Goal: Transaction & Acquisition: Purchase product/service

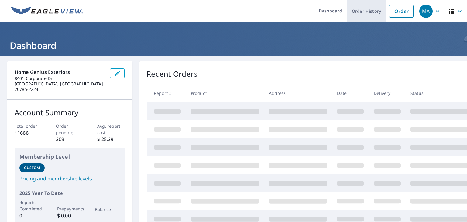
click at [360, 10] on link "Order History" at bounding box center [366, 11] width 39 height 22
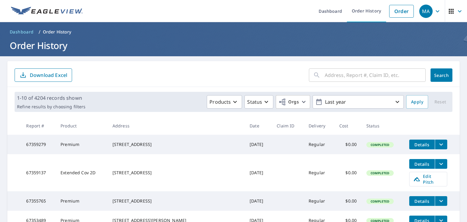
click at [355, 78] on input "text" at bounding box center [374, 75] width 101 height 17
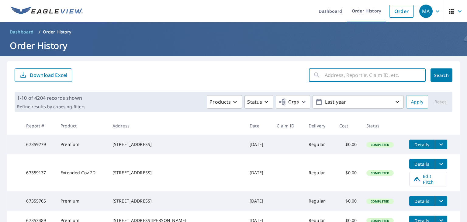
paste input "[STREET_ADDRESS]"
type input "[STREET_ADDRESS]"
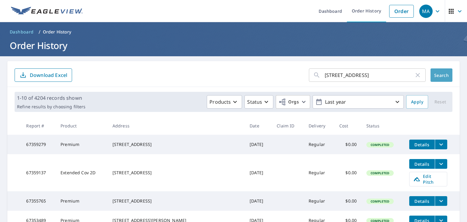
click at [443, 74] on button "Search" at bounding box center [441, 74] width 22 height 13
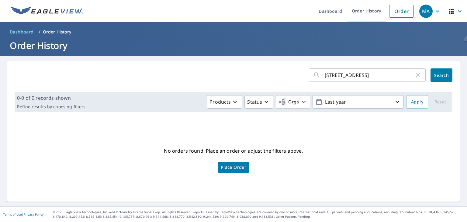
click at [229, 168] on span "Place Order" at bounding box center [234, 167] width 26 height 3
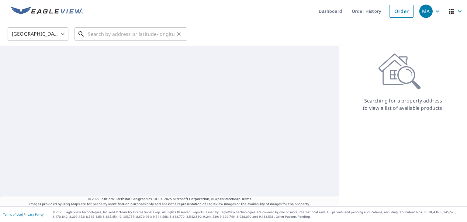
click at [146, 35] on input "text" at bounding box center [131, 34] width 87 height 17
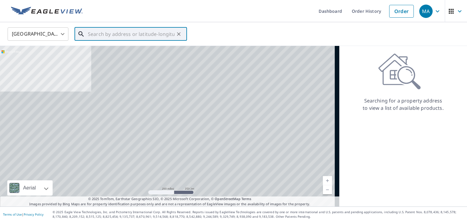
paste input "[STREET_ADDRESS]"
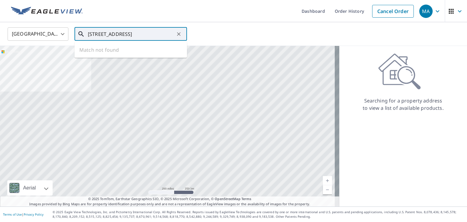
scroll to position [0, 10]
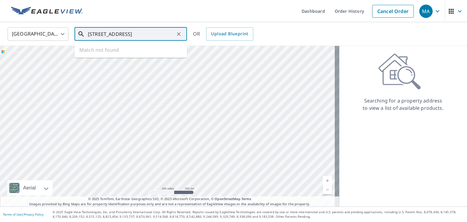
type input "[STREET_ADDRESS]"
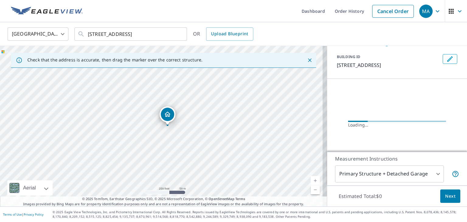
scroll to position [48, 0]
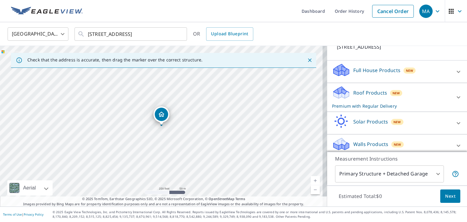
click at [352, 100] on div "Roof Products New Premium with Regular Delivery" at bounding box center [391, 97] width 119 height 24
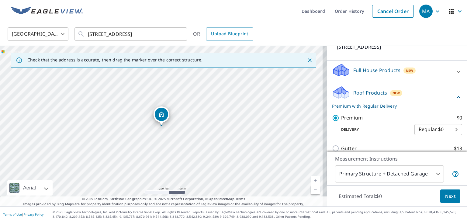
click at [445, 194] on span "Next" at bounding box center [450, 196] width 10 height 8
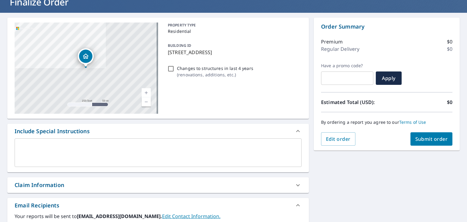
scroll to position [91, 0]
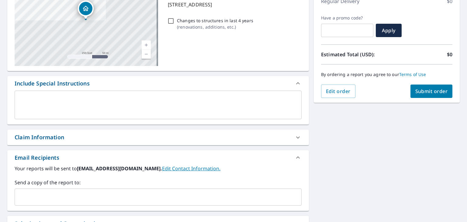
click at [106, 195] on input "text" at bounding box center [153, 197] width 272 height 12
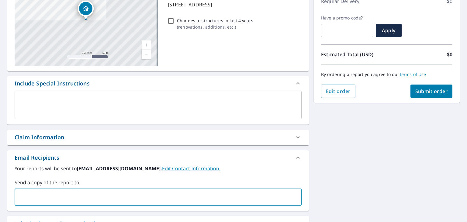
paste input "[EMAIL_ADDRESS][DOMAIN_NAME]"
type input "[EMAIL_ADDRESS][DOMAIN_NAME]"
checkbox input "true"
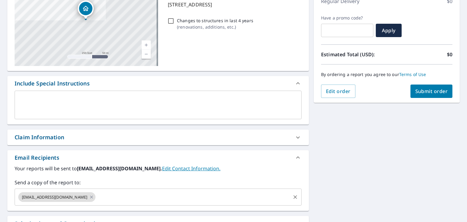
click at [138, 194] on input "text" at bounding box center [192, 197] width 193 height 12
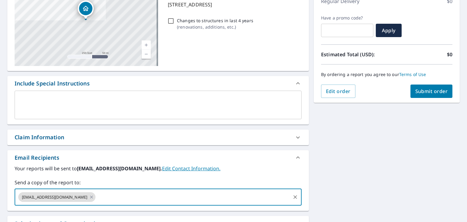
paste input "[EMAIL_ADDRESS][DOMAIN_NAME]"
type input "[EMAIL_ADDRESS][DOMAIN_NAME]"
checkbox input "true"
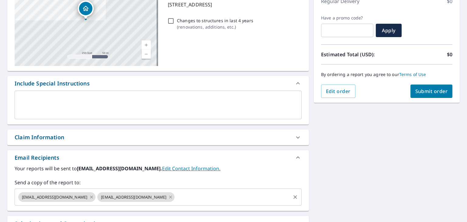
click at [207, 198] on input "text" at bounding box center [232, 197] width 114 height 12
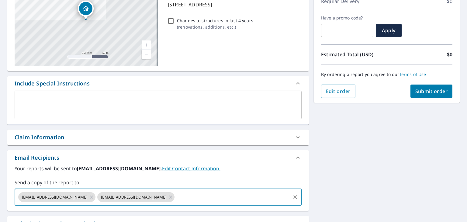
paste input "[EMAIL_ADDRESS][DOMAIN_NAME]"
type input "[EMAIL_ADDRESS][DOMAIN_NAME]"
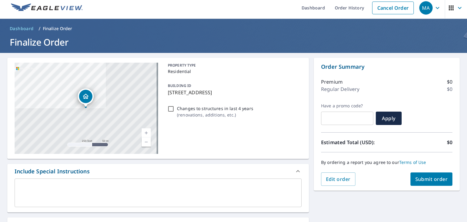
scroll to position [0, 0]
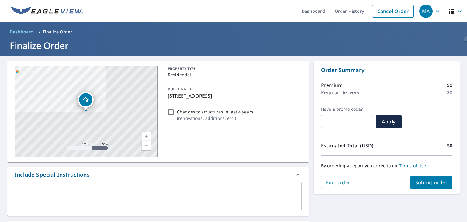
click at [439, 183] on span "Submit order" at bounding box center [431, 182] width 33 height 7
checkbox input "true"
